Goal: Check status: Check status

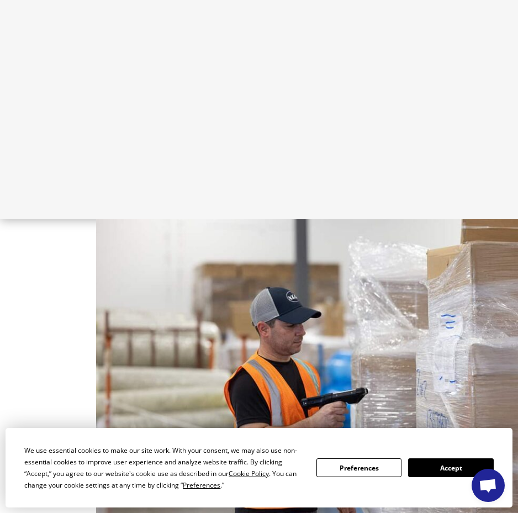
scroll to position [1053, 0]
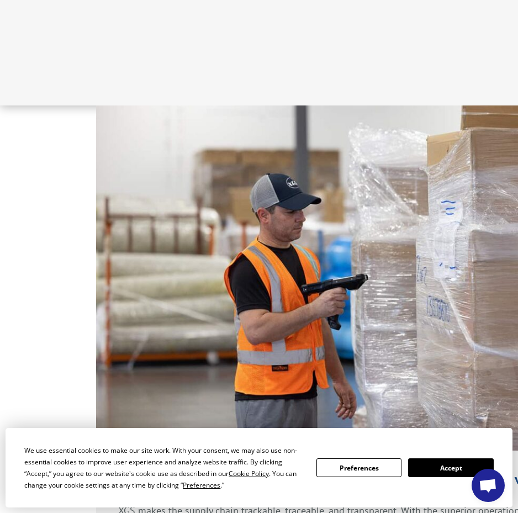
click at [447, 467] on button "Accept" at bounding box center [450, 467] width 85 height 19
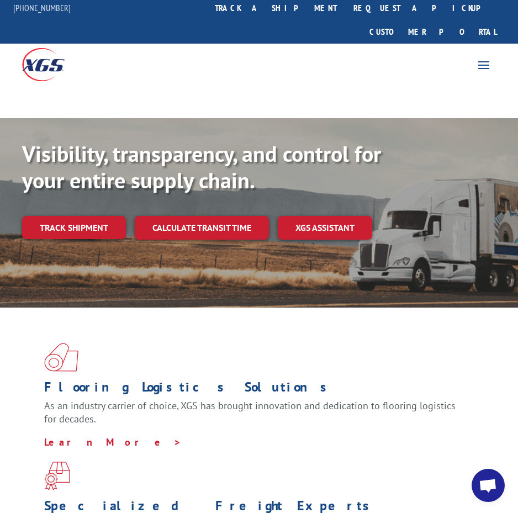
scroll to position [0, 0]
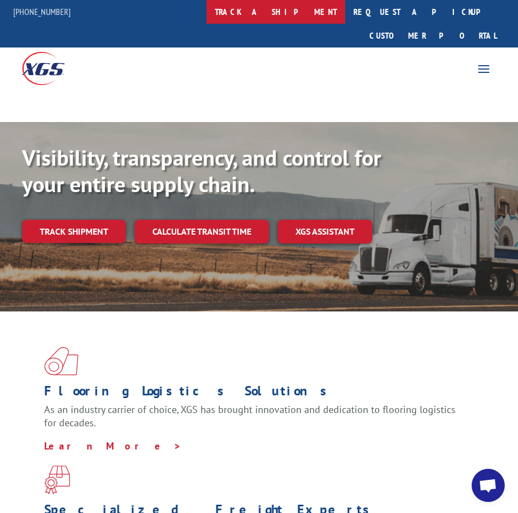
click at [278, 13] on link "track a shipment" at bounding box center [275, 12] width 139 height 24
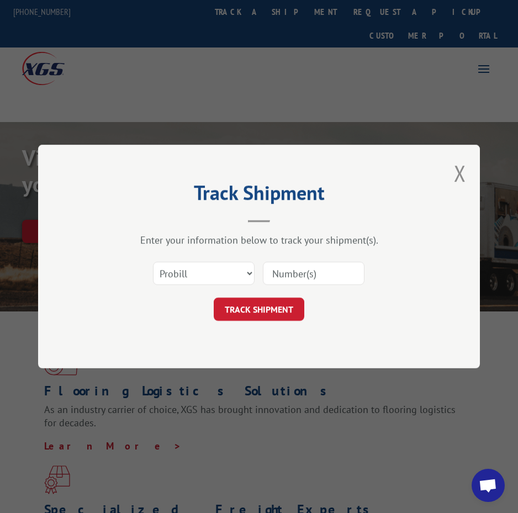
click at [287, 274] on input at bounding box center [314, 273] width 102 height 23
paste input "17496324"
type input "17496324"
click at [272, 311] on button "TRACK SHIPMENT" at bounding box center [259, 309] width 91 height 23
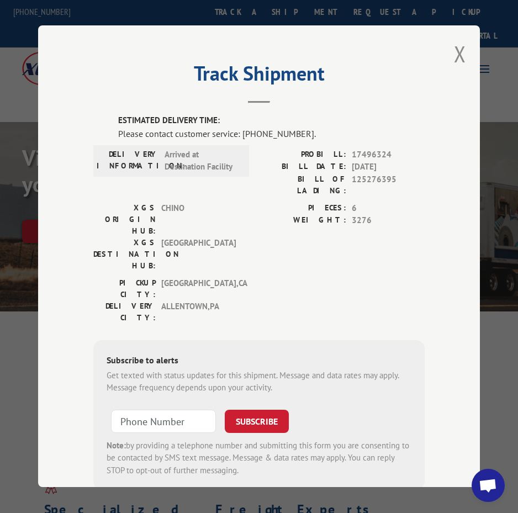
type input "+1 (___) ___-____"
click at [179, 410] on input "+1 (___) ___-____" at bounding box center [163, 421] width 105 height 23
click at [419, 202] on span "6" at bounding box center [388, 208] width 73 height 13
drag, startPoint x: 237, startPoint y: 161, endPoint x: 103, endPoint y: 156, distance: 133.7
click at [103, 156] on div "DELIVERY INFORMATION: Arrived at Destination Facility" at bounding box center [171, 160] width 149 height 25
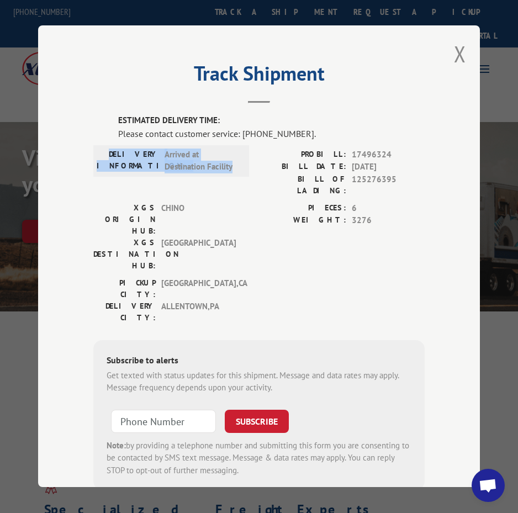
copy div "DELIVERY INFORMATION: Arrived at Destination Facility"
